Goal: Navigation & Orientation: Find specific page/section

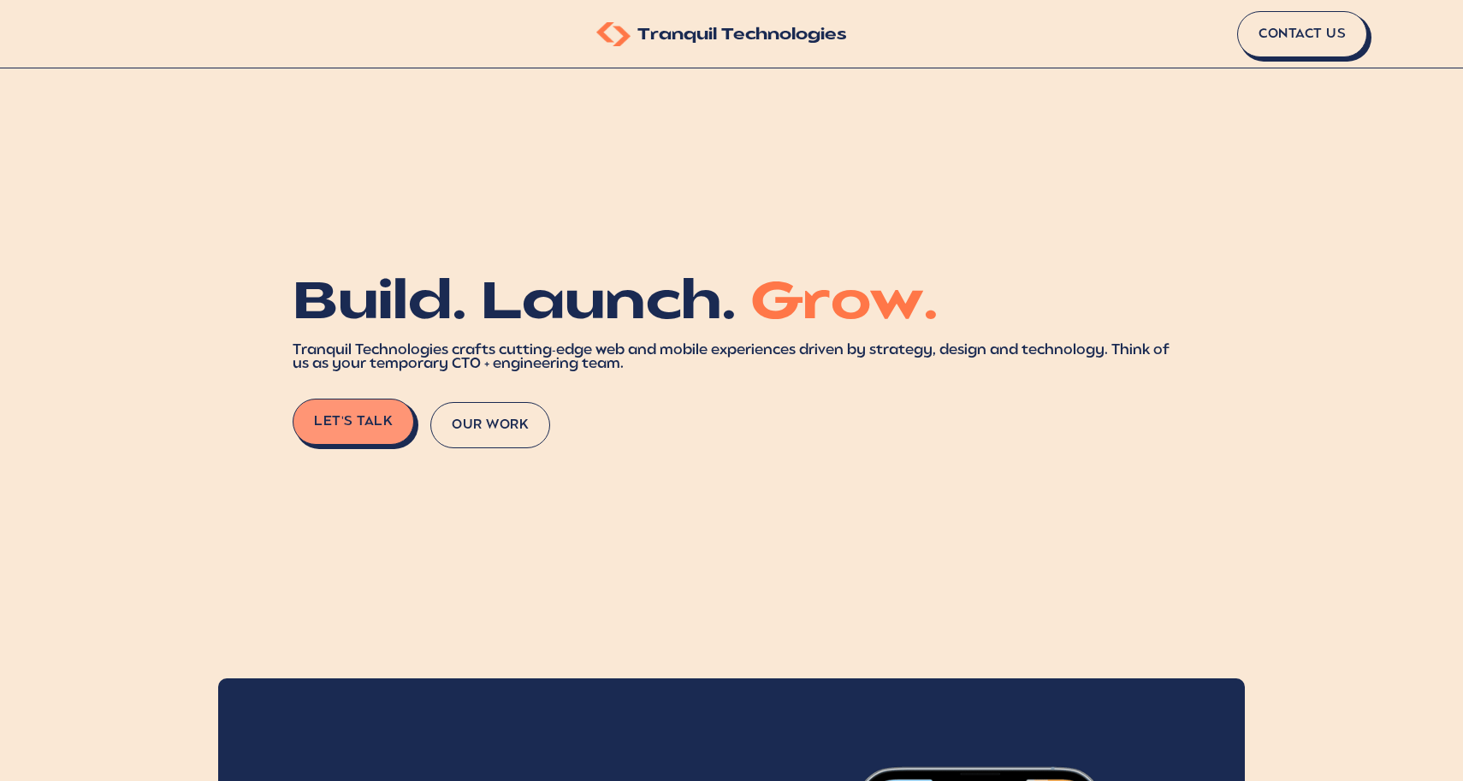
click at [501, 423] on button "Our Work" at bounding box center [490, 425] width 120 height 46
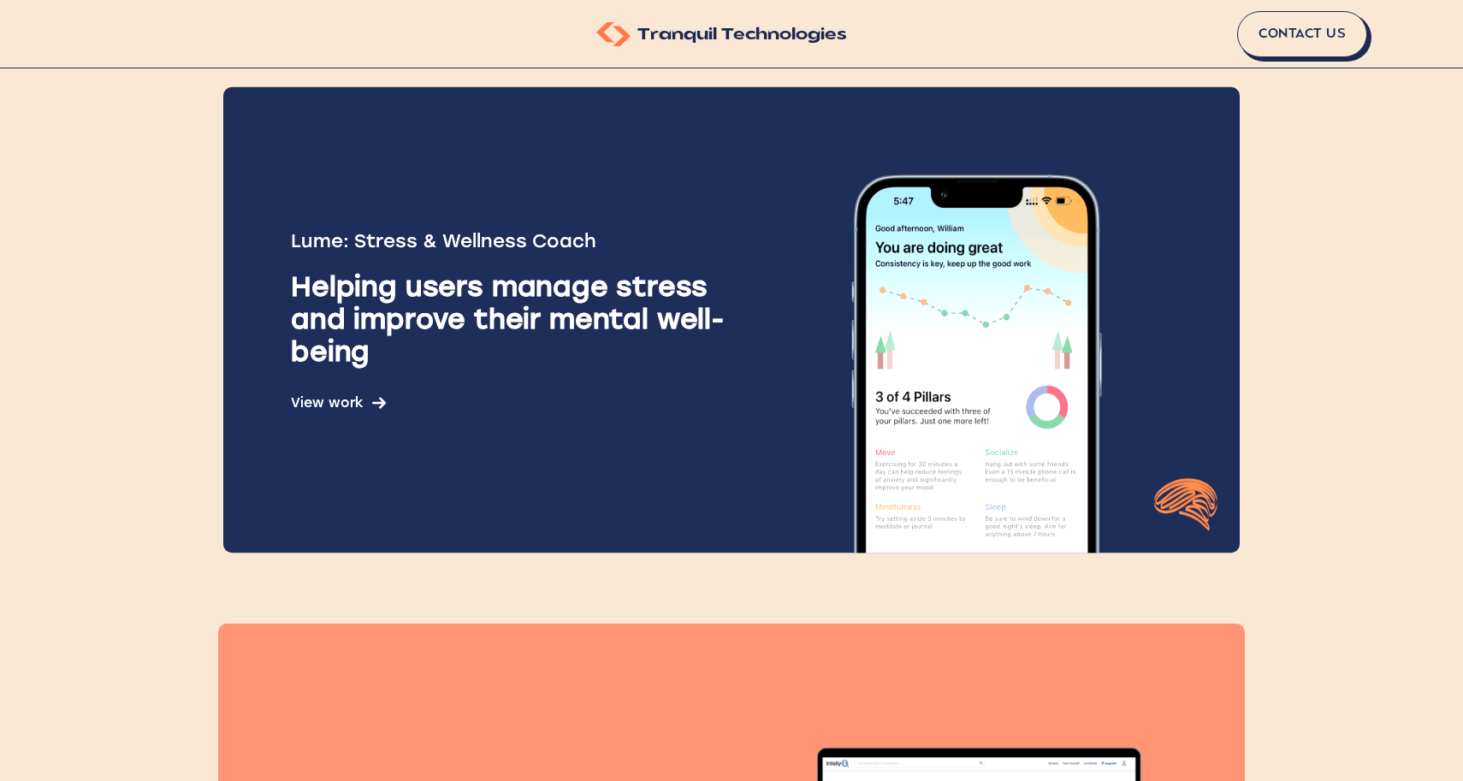
click at [440, 392] on div "Lume: Stress & Wellness Coach Helping users manage stress and improve their men…" at bounding box center [523, 320] width 464 height 181
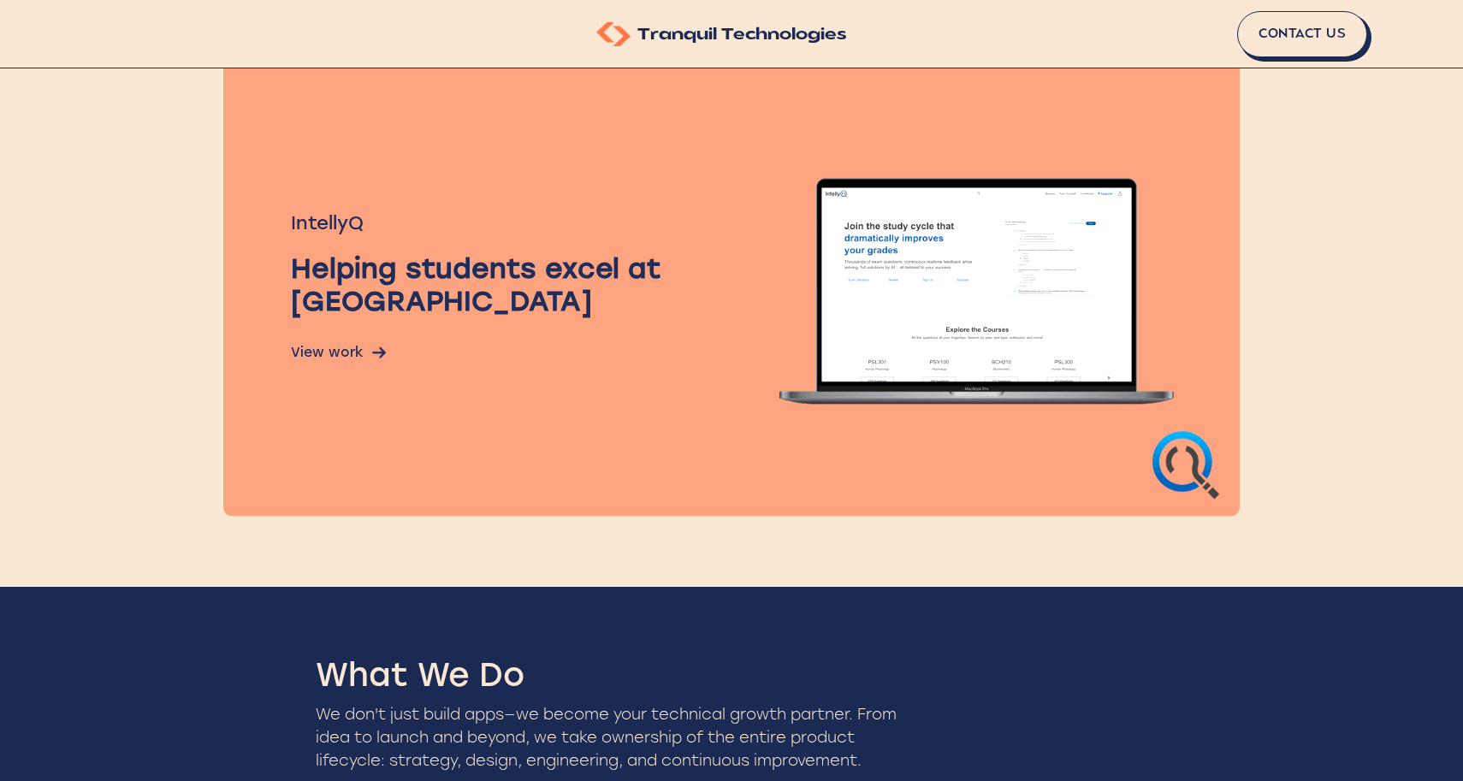
scroll to position [1093, 0]
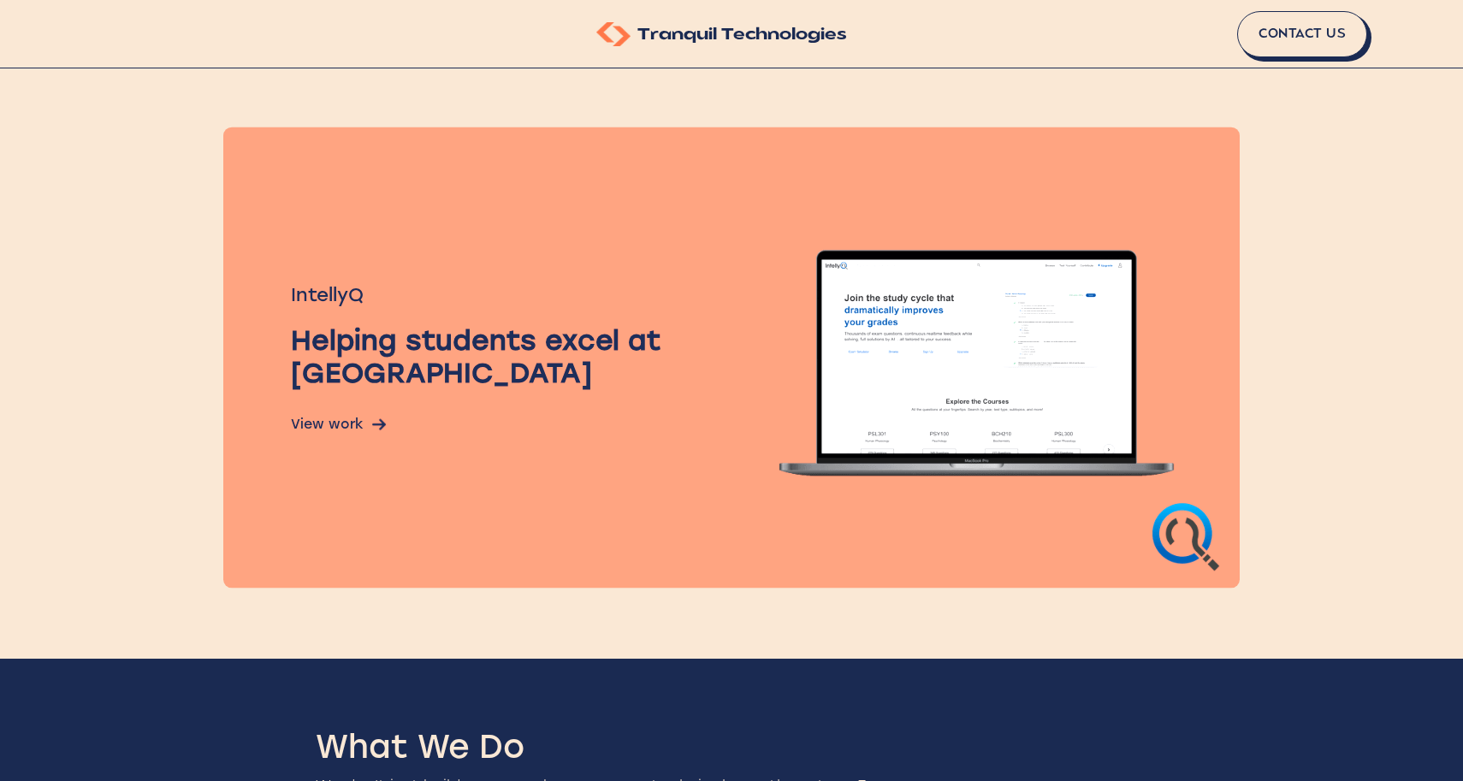
click at [431, 387] on div "Helping students excel at university" at bounding box center [523, 357] width 464 height 64
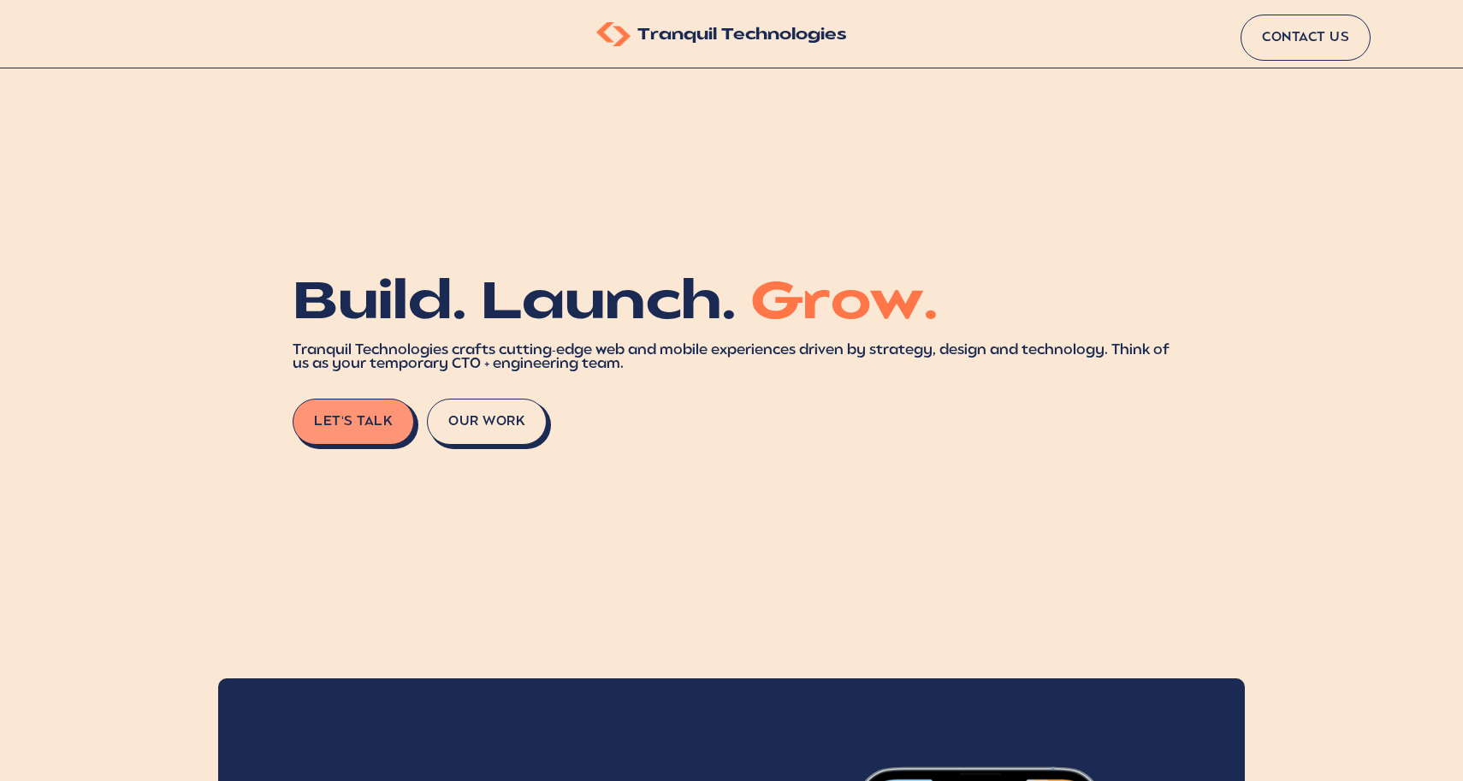
scroll to position [0, 0]
click at [1297, 51] on link "Contact Us" at bounding box center [1306, 38] width 130 height 46
click at [891, 329] on span "Grow." at bounding box center [844, 305] width 188 height 51
click at [865, 388] on div "Build. Launch. Grow. Tranquil Technologies crafts cutting-edge web and mobile e…" at bounding box center [732, 362] width 878 height 165
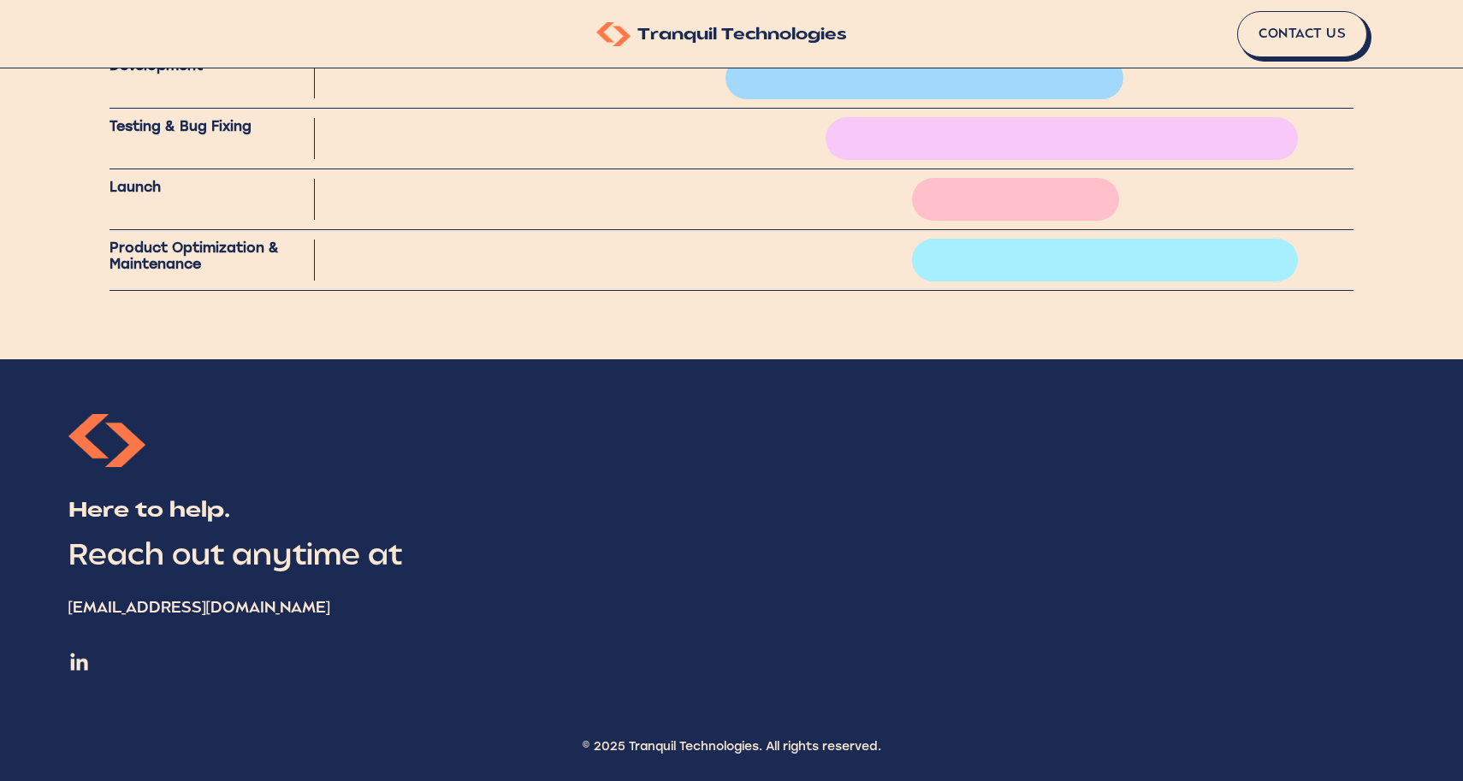
scroll to position [2619, 0]
click at [81, 667] on img at bounding box center [78, 661] width 21 height 21
